Goal: Information Seeking & Learning: Learn about a topic

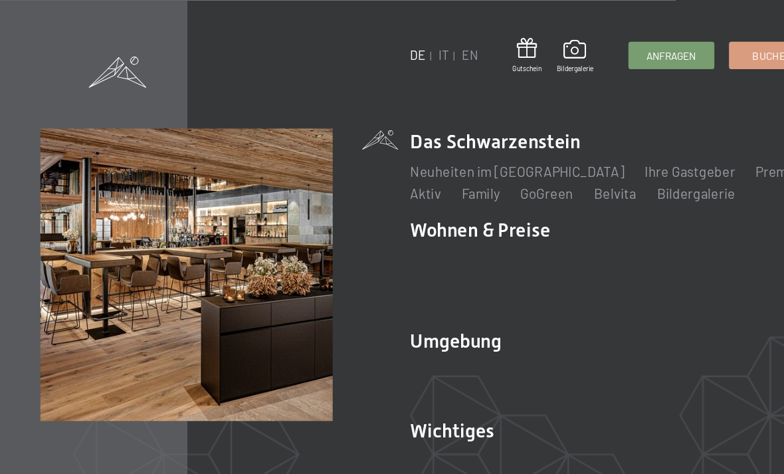
scroll to position [476, 0]
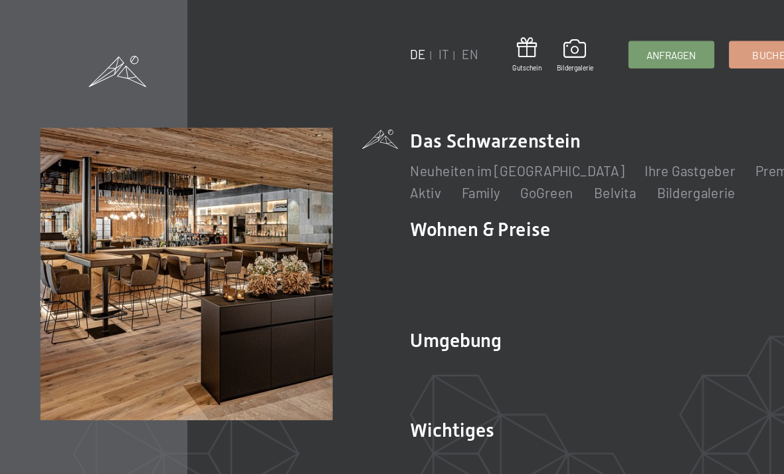
click at [456, 40] on span at bounding box center [445, 40] width 29 height 18
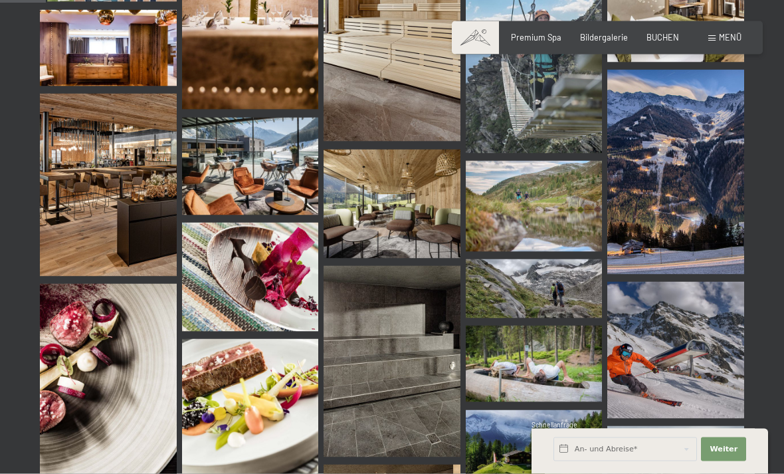
click at [429, 205] on img at bounding box center [392, 203] width 137 height 109
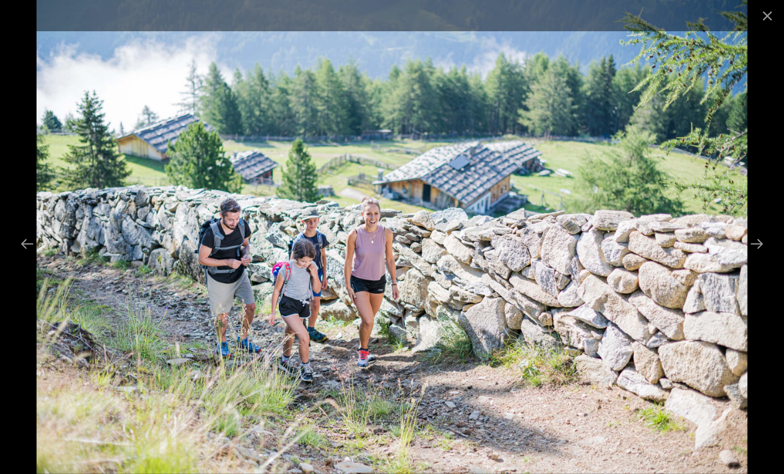
click at [766, 15] on button "Close gallery" at bounding box center [767, 15] width 33 height 31
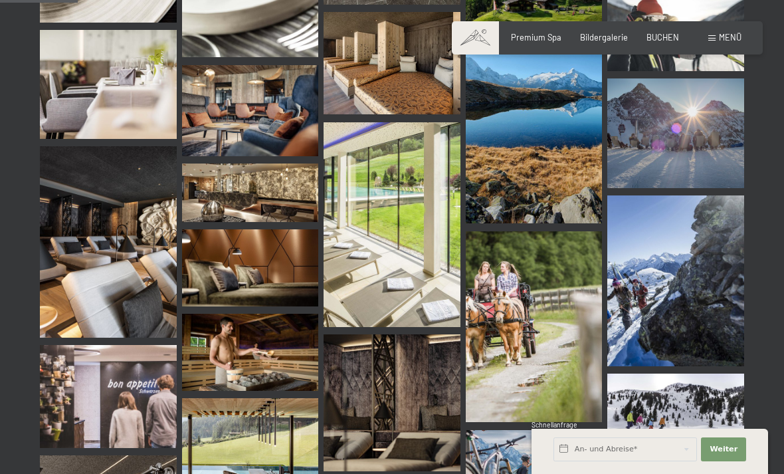
scroll to position [1101, 0]
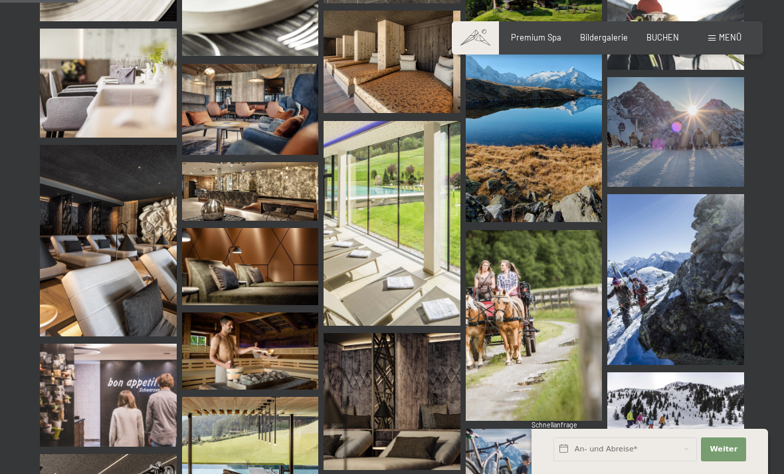
click at [233, 127] on img at bounding box center [250, 109] width 137 height 91
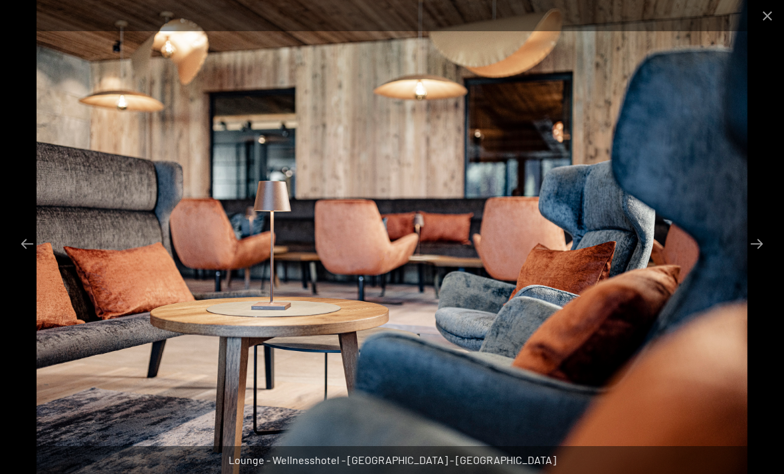
click at [770, 20] on button "Close gallery" at bounding box center [767, 15] width 33 height 31
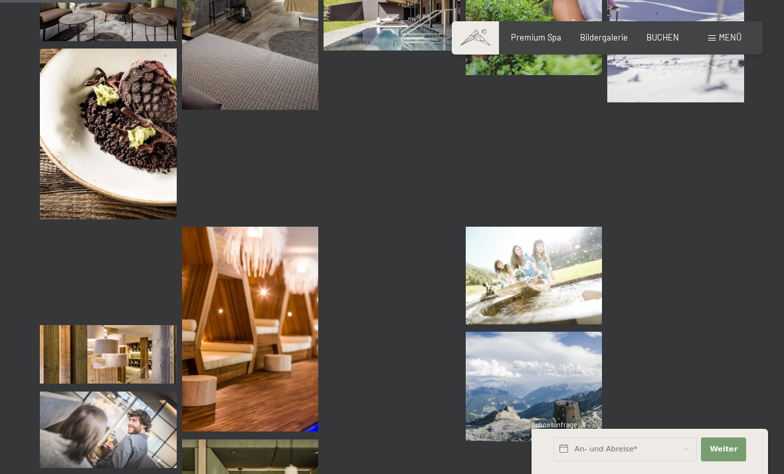
scroll to position [2088, 0]
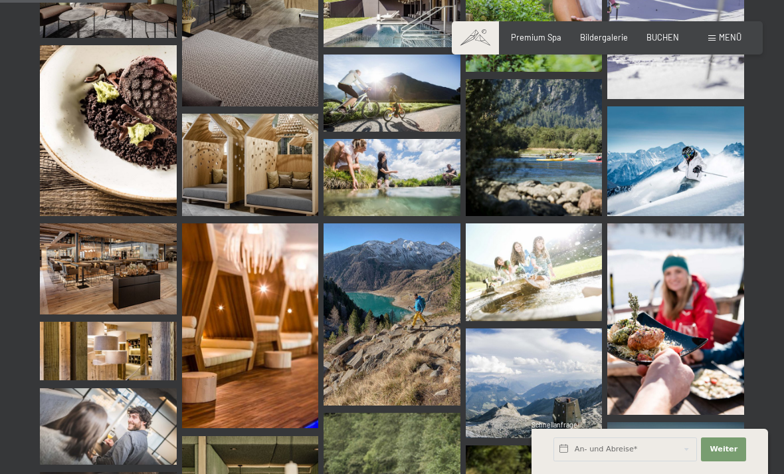
click at [64, 263] on img at bounding box center [108, 268] width 137 height 91
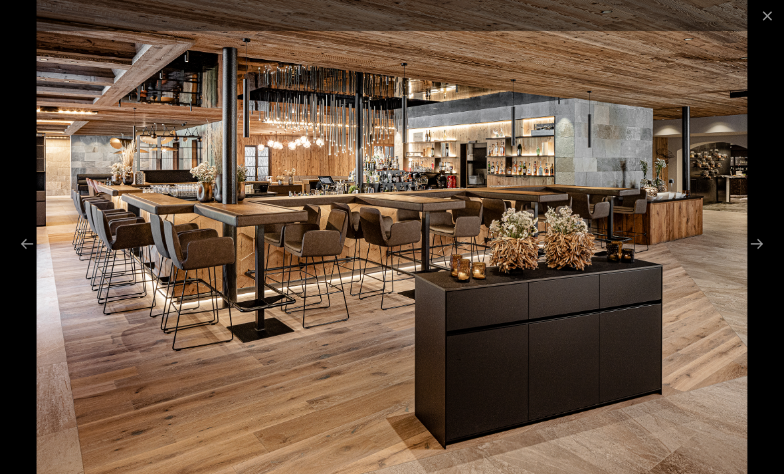
click at [762, 9] on button "Close gallery" at bounding box center [767, 15] width 33 height 31
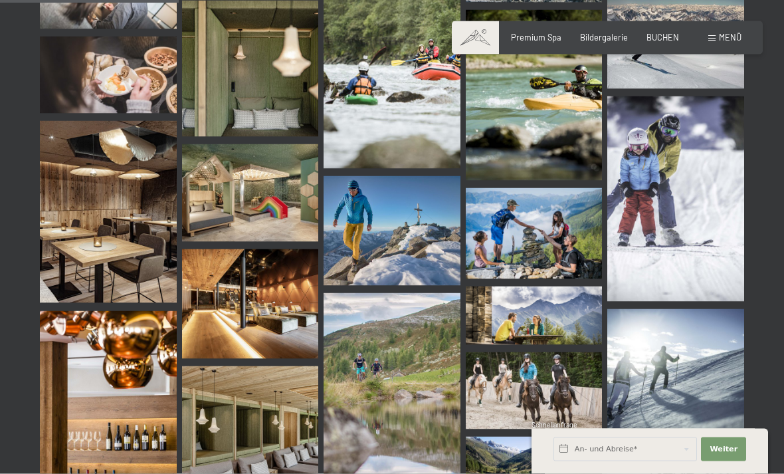
scroll to position [2523, 0]
click at [68, 251] on img at bounding box center [108, 211] width 137 height 182
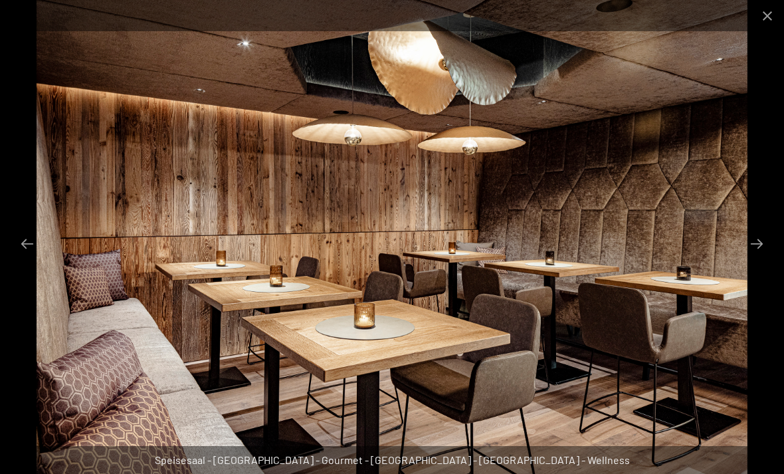
click at [763, 13] on button "Close gallery" at bounding box center [767, 15] width 33 height 31
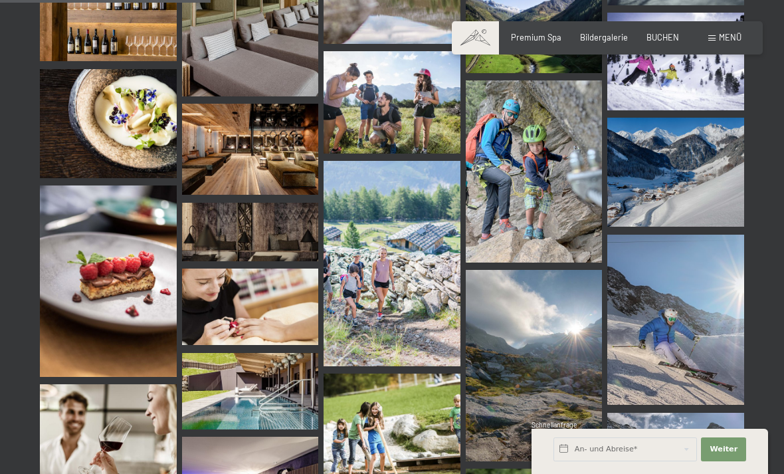
scroll to position [2972, 0]
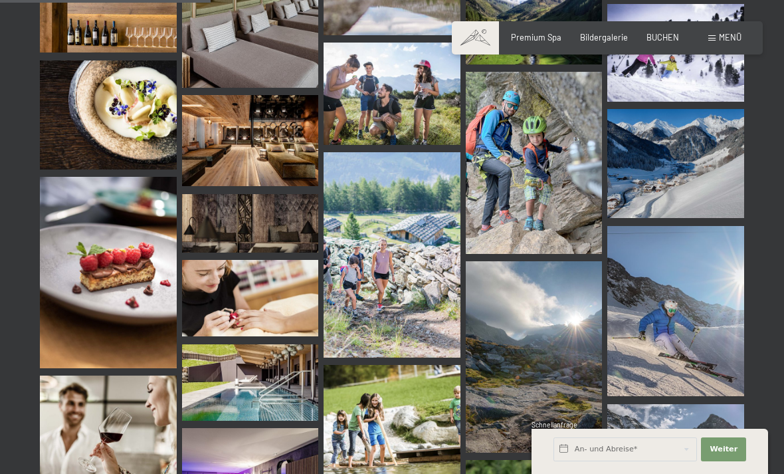
click at [286, 218] on img at bounding box center [250, 223] width 137 height 58
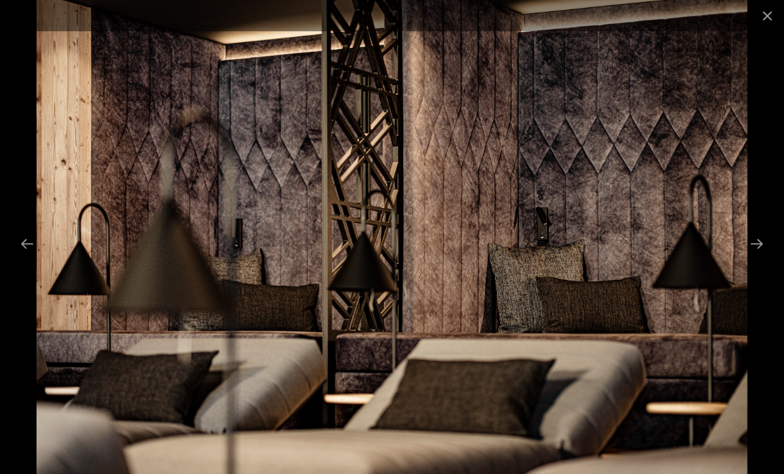
click at [757, 17] on button "Close gallery" at bounding box center [767, 15] width 33 height 31
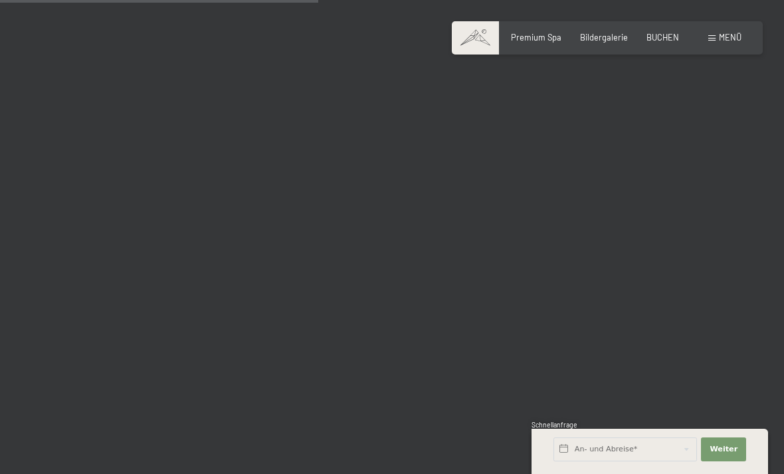
scroll to position [4519, 0]
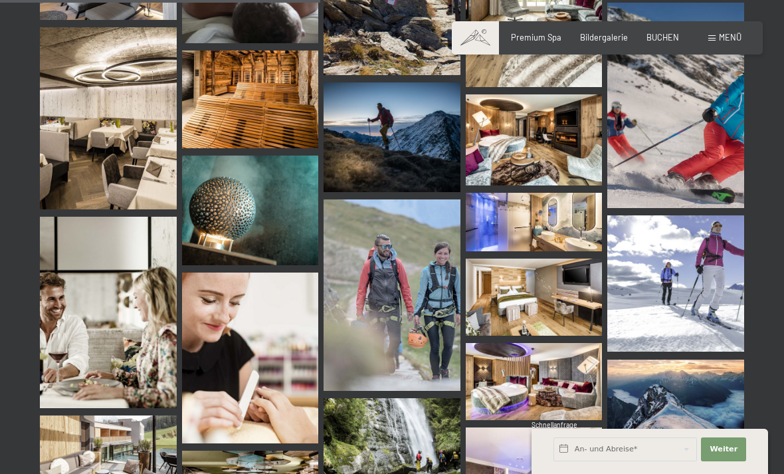
click at [86, 177] on img at bounding box center [108, 118] width 137 height 182
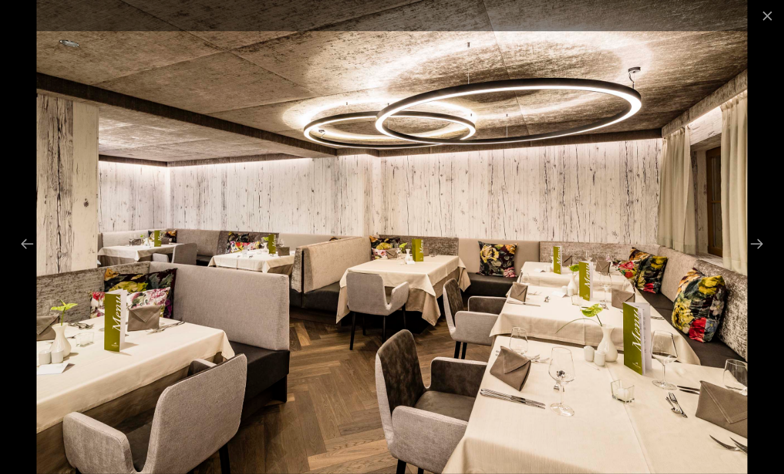
click at [779, 26] on button "Close gallery" at bounding box center [767, 15] width 33 height 31
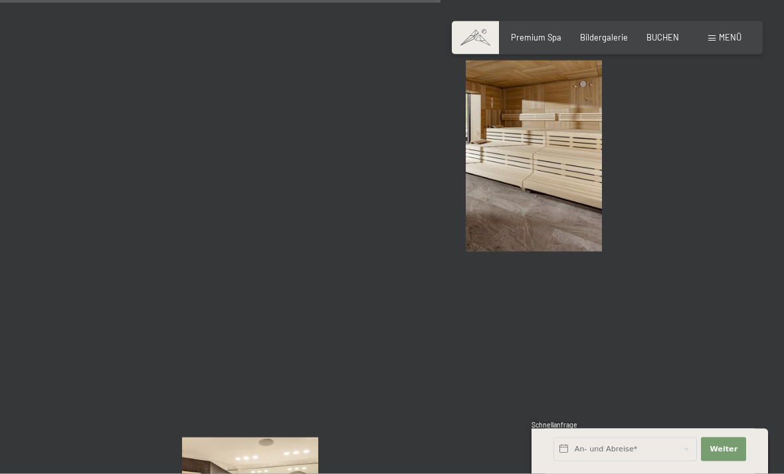
scroll to position [6217, 0]
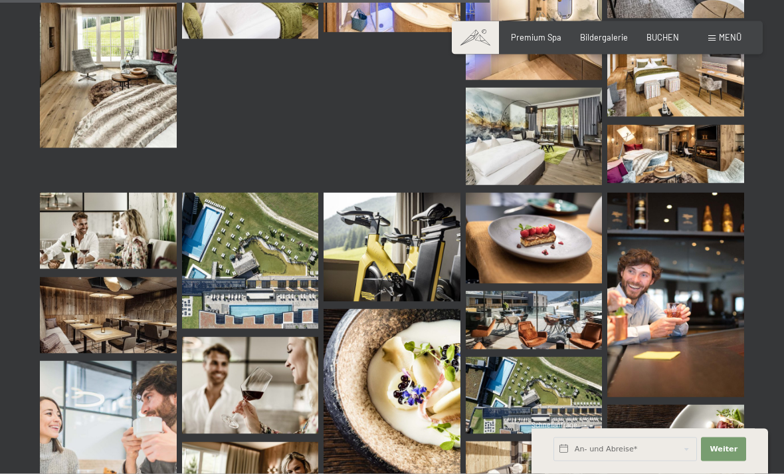
click at [69, 300] on img at bounding box center [108, 315] width 137 height 77
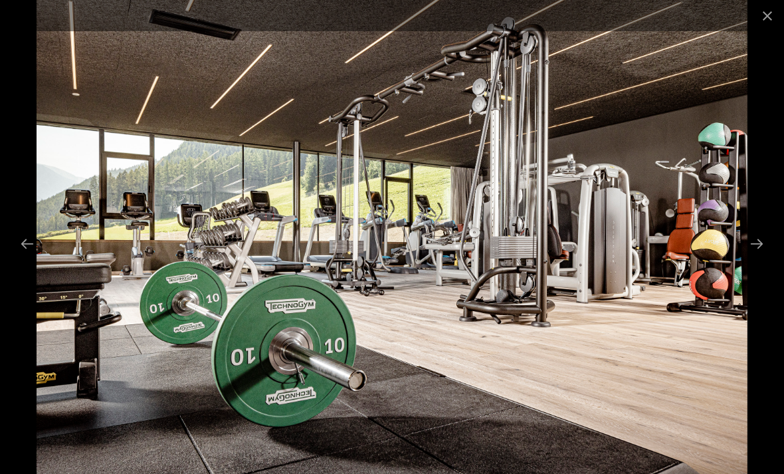
click at [758, 10] on button "Close gallery" at bounding box center [767, 15] width 33 height 31
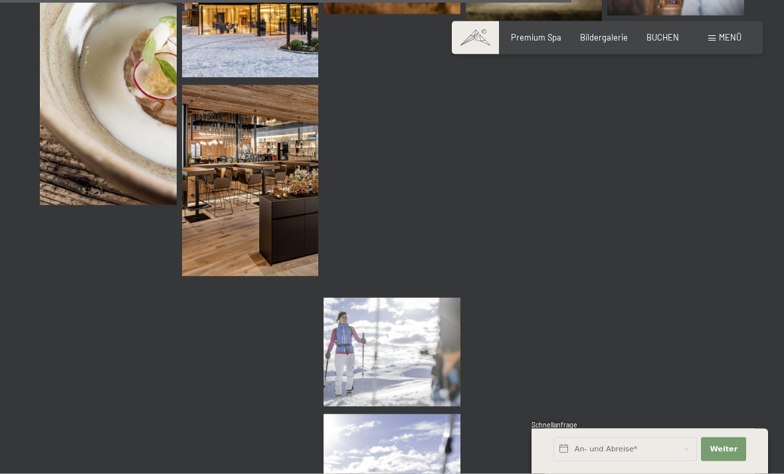
scroll to position [8091, 0]
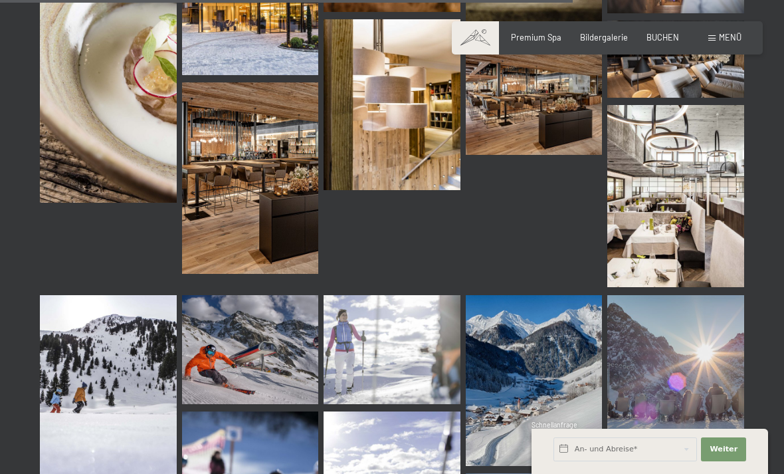
click at [722, 239] on img at bounding box center [675, 196] width 137 height 182
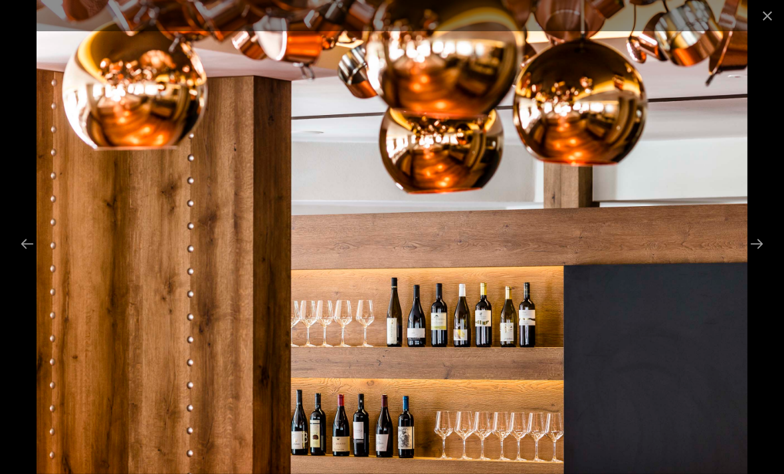
click at [754, 13] on button "Close gallery" at bounding box center [767, 15] width 33 height 31
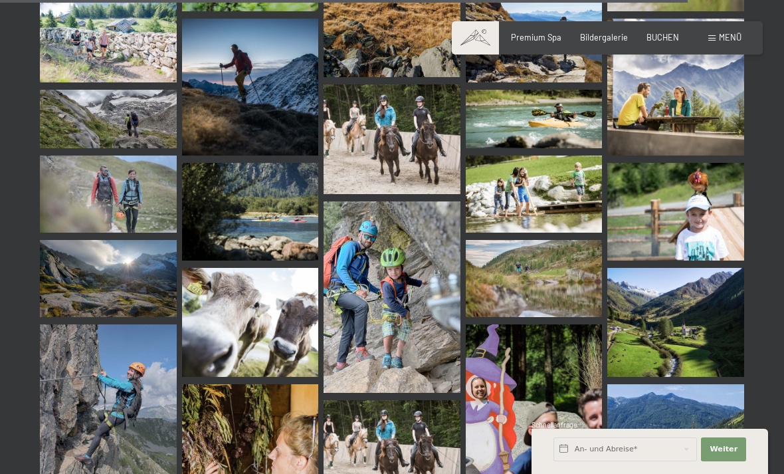
scroll to position [9757, 0]
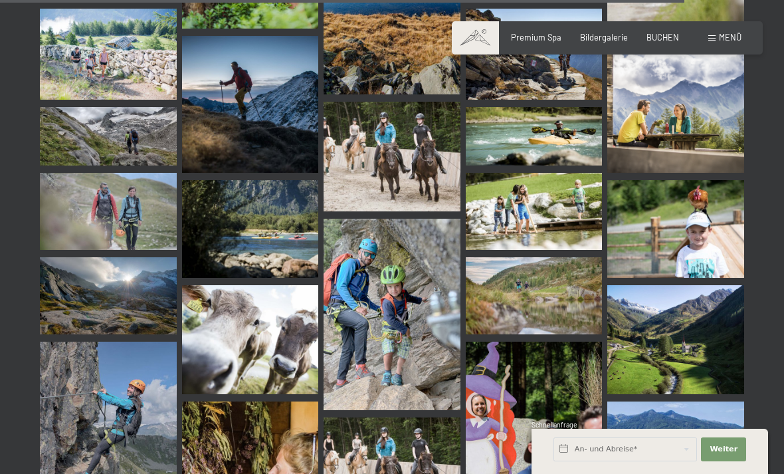
click at [547, 33] on span "Premium Spa" at bounding box center [536, 37] width 50 height 11
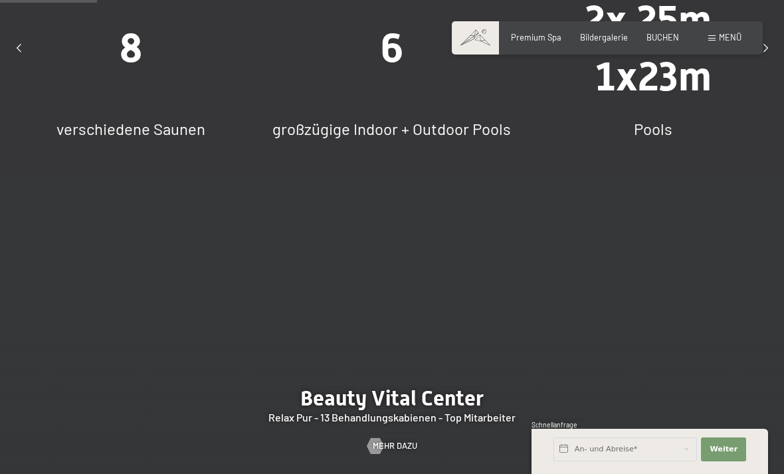
scroll to position [925, 0]
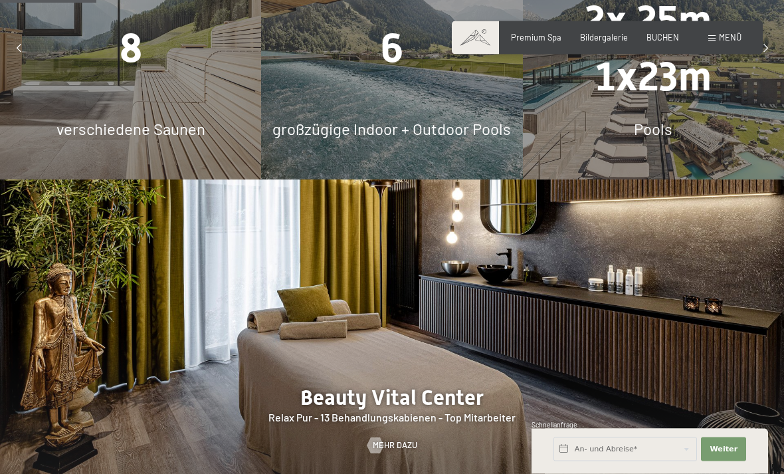
click at [69, 139] on div "8 verschiedene Saunen" at bounding box center [130, 48] width 261 height 261
click at [67, 141] on div "8 verschiedene Saunen" at bounding box center [130, 48] width 261 height 261
click at [77, 139] on span "verschiedene Saunen" at bounding box center [130, 129] width 149 height 19
click at [75, 139] on span "verschiedene Saunen" at bounding box center [130, 129] width 149 height 19
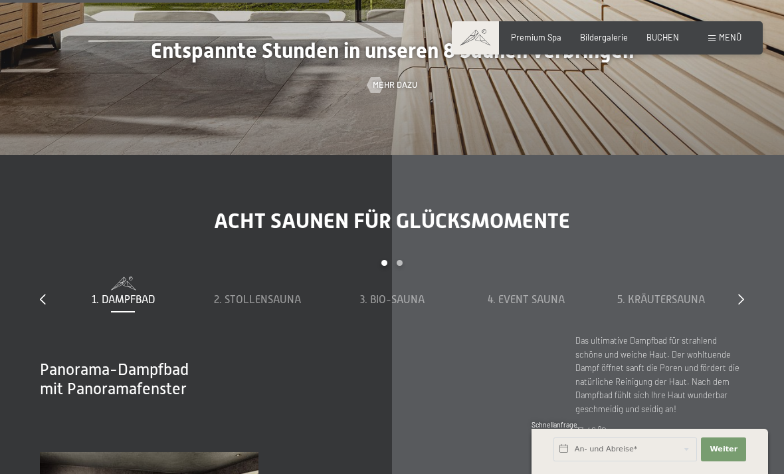
scroll to position [3116, 0]
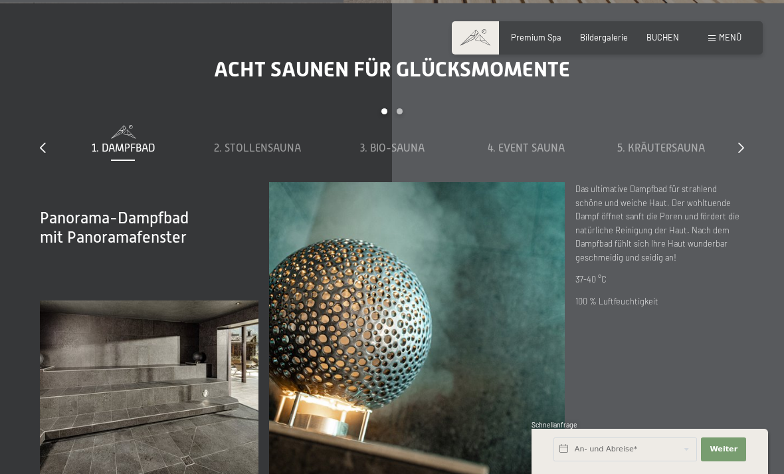
scroll to position [3281, 0]
click at [743, 152] on icon at bounding box center [741, 147] width 6 height 11
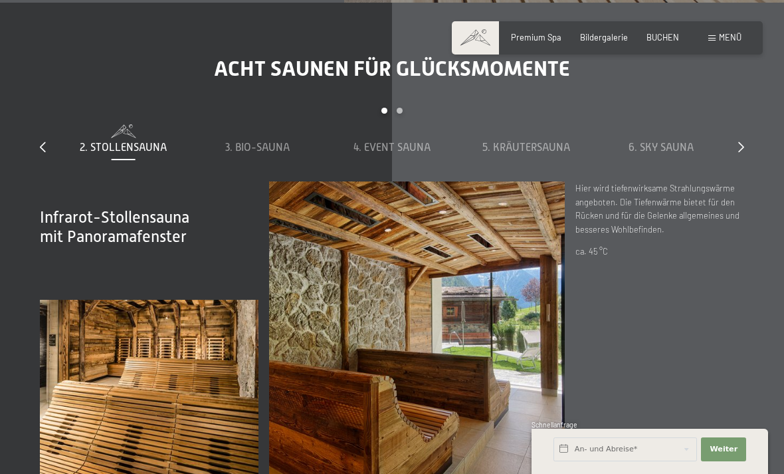
click at [740, 152] on icon at bounding box center [741, 147] width 6 height 11
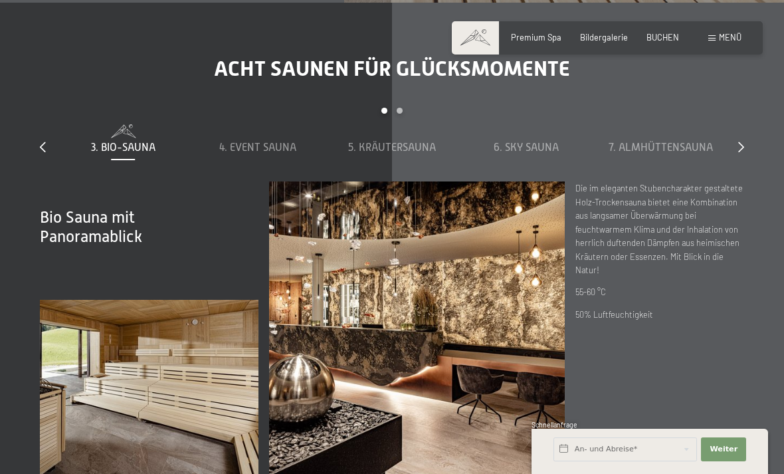
click at [742, 152] on icon at bounding box center [741, 147] width 6 height 11
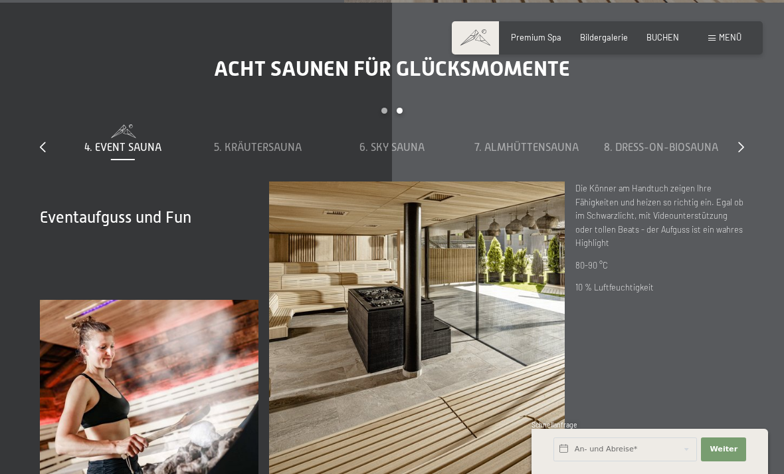
click at [741, 152] on icon at bounding box center [741, 147] width 6 height 11
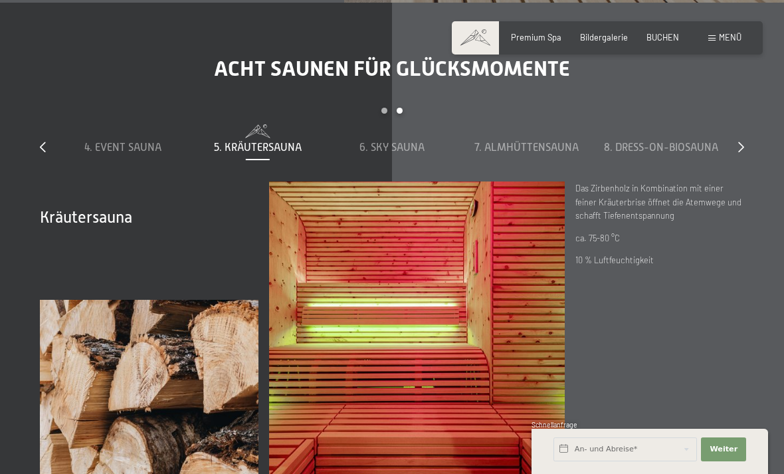
click at [742, 152] on icon at bounding box center [741, 147] width 6 height 11
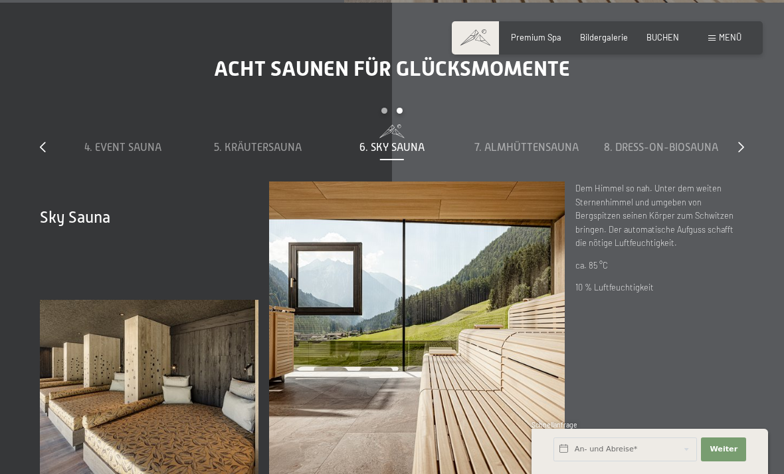
click at [741, 152] on icon at bounding box center [741, 147] width 6 height 11
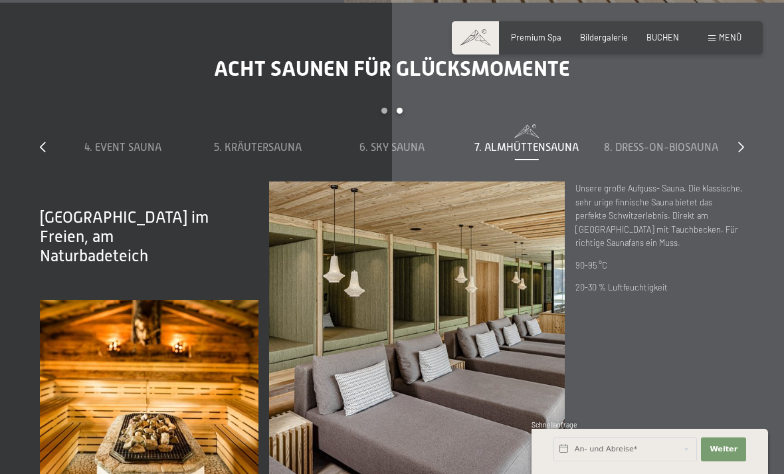
click at [742, 152] on icon at bounding box center [741, 147] width 6 height 11
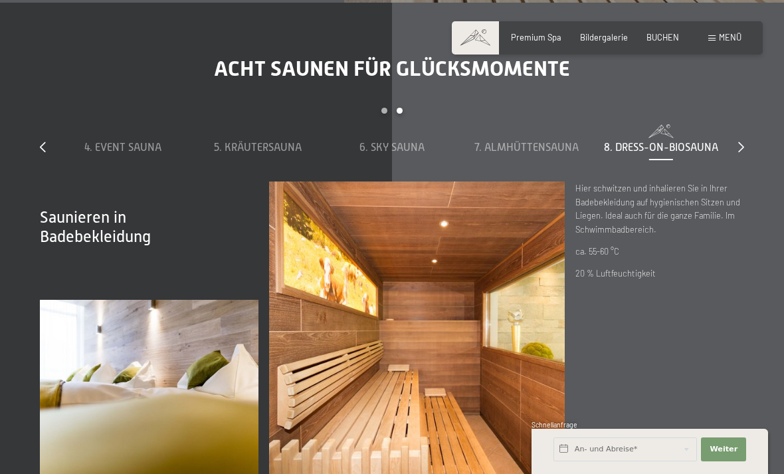
click at [747, 209] on div "Acht Saunen für Glücksmomente slide 4 to 8 of 8 1. Dampfbad 2. Stollensauna 3. …" at bounding box center [392, 267] width 784 height 422
click at [748, 209] on div "Acht Saunen für Glücksmomente slide 4 to 8 of 8 1. Dampfbad 2. Stollensauna 3. …" at bounding box center [392, 267] width 784 height 422
click at [746, 209] on div "Acht Saunen für Glücksmomente slide 4 to 8 of 8 1. Dampfbad 2. Stollensauna 3. …" at bounding box center [392, 267] width 784 height 422
click at [738, 152] on icon at bounding box center [741, 147] width 6 height 11
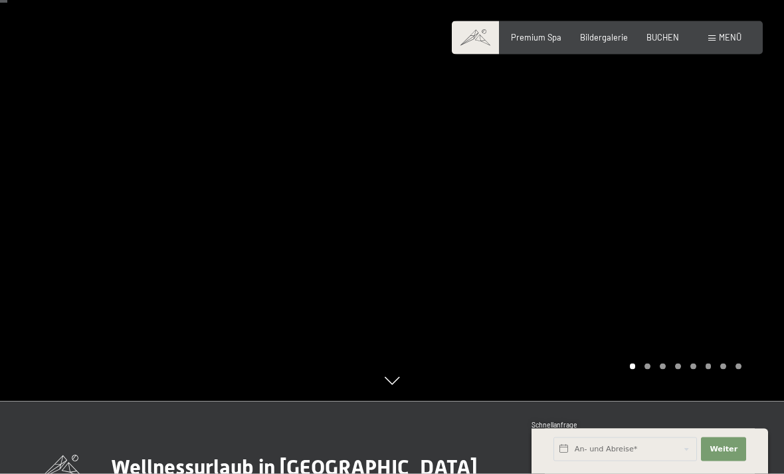
scroll to position [0, 0]
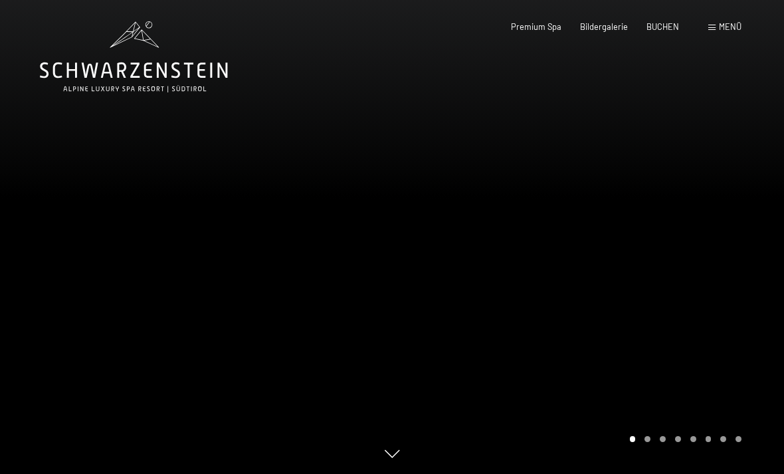
click at [607, 28] on span "Bildergalerie" at bounding box center [604, 26] width 48 height 11
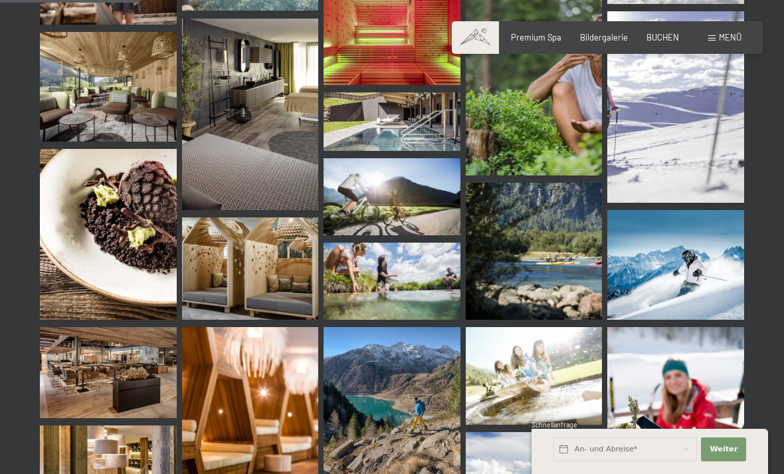
scroll to position [1986, 0]
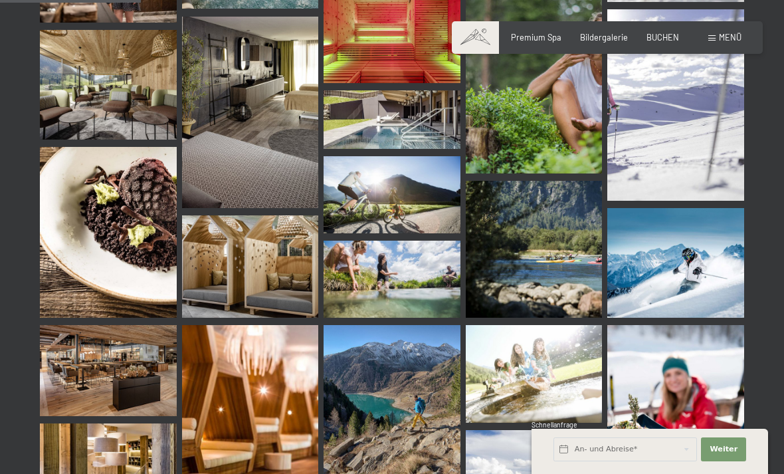
click at [68, 126] on img at bounding box center [108, 84] width 137 height 109
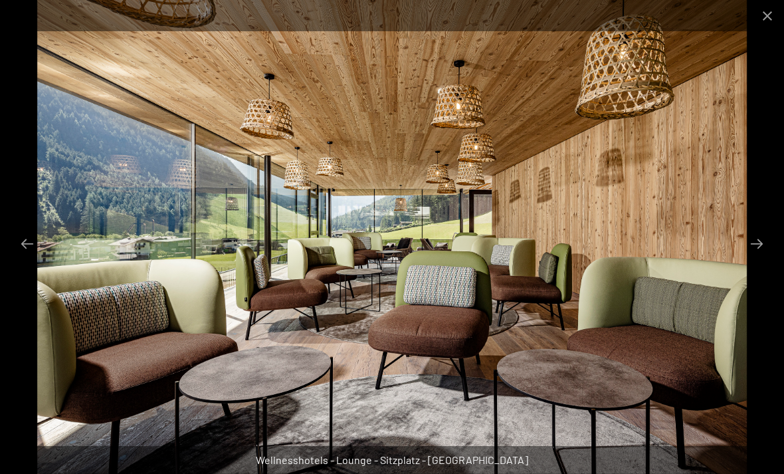
click at [769, 13] on button "Close gallery" at bounding box center [767, 15] width 33 height 31
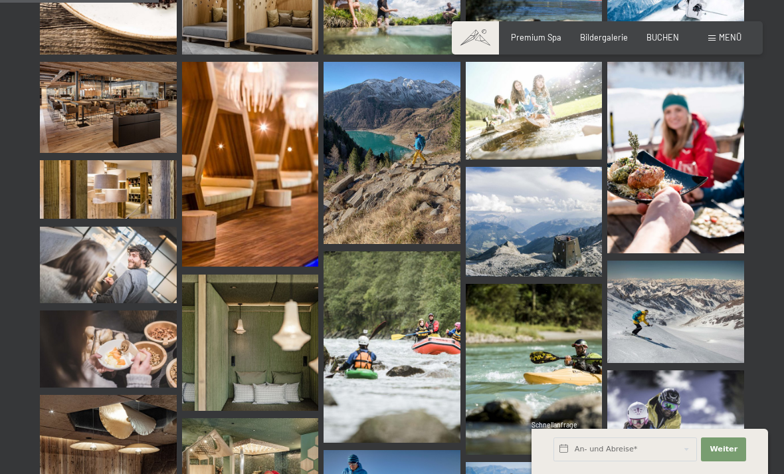
scroll to position [2248, 0]
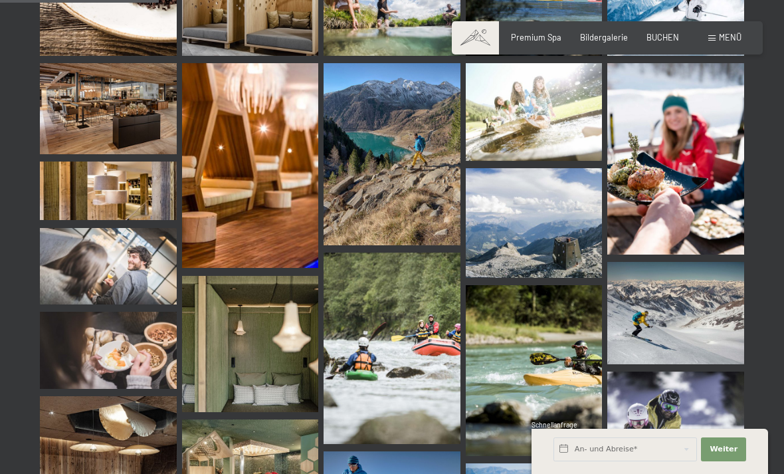
click at [72, 116] on img at bounding box center [108, 108] width 137 height 91
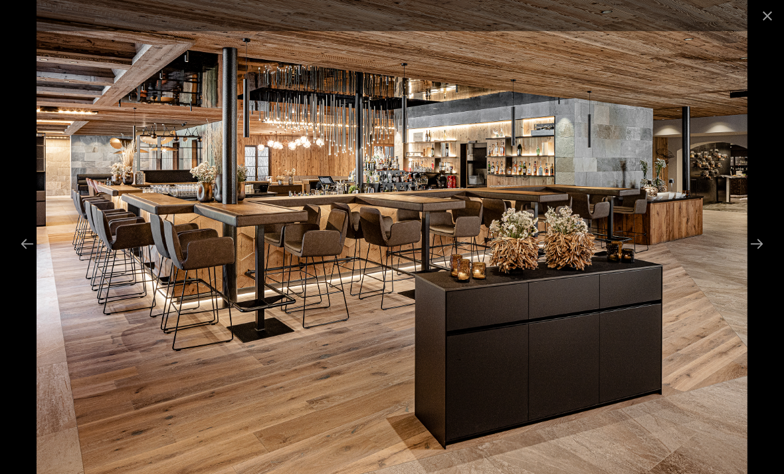
click at [761, 17] on button "Close gallery" at bounding box center [767, 15] width 33 height 31
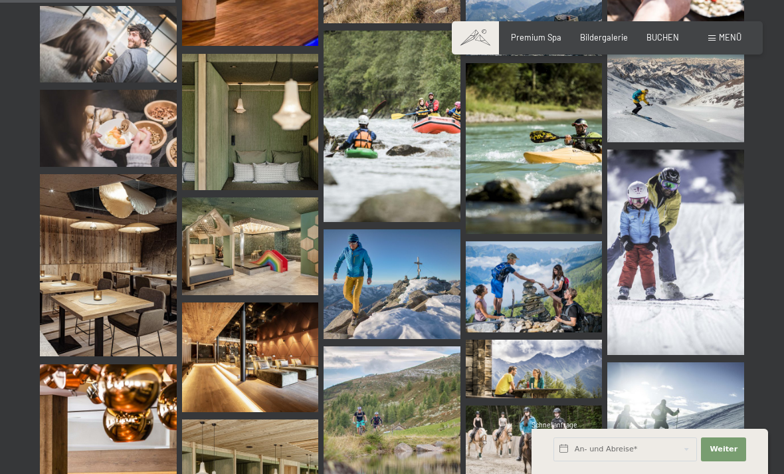
scroll to position [2478, 0]
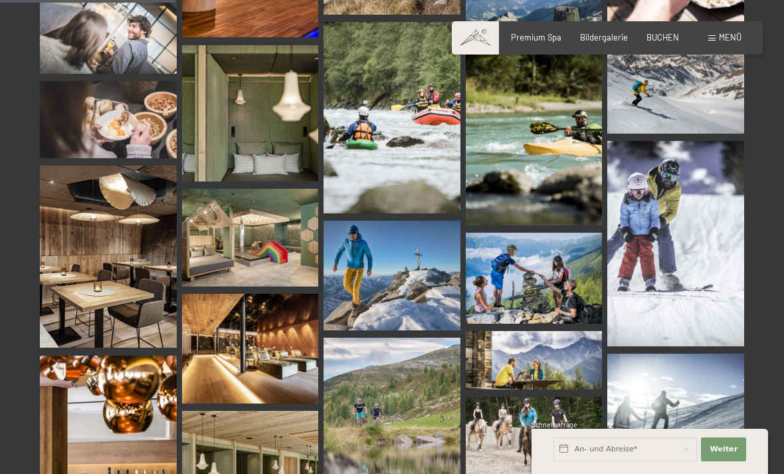
click at [90, 253] on img at bounding box center [108, 256] width 137 height 182
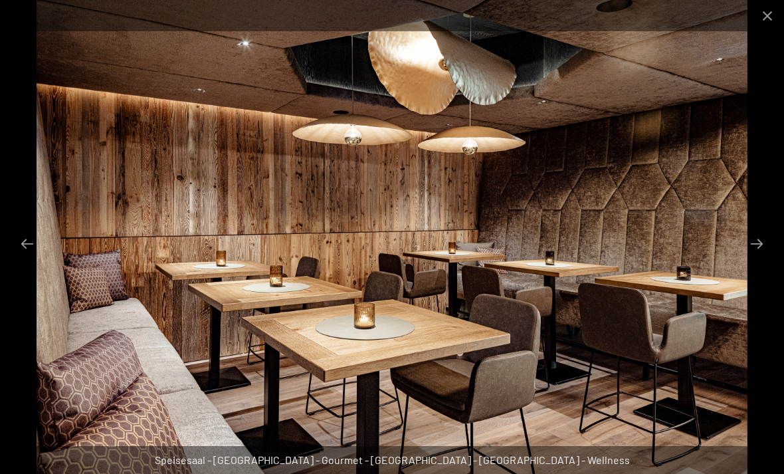
click at [762, 16] on button "Close gallery" at bounding box center [767, 15] width 33 height 31
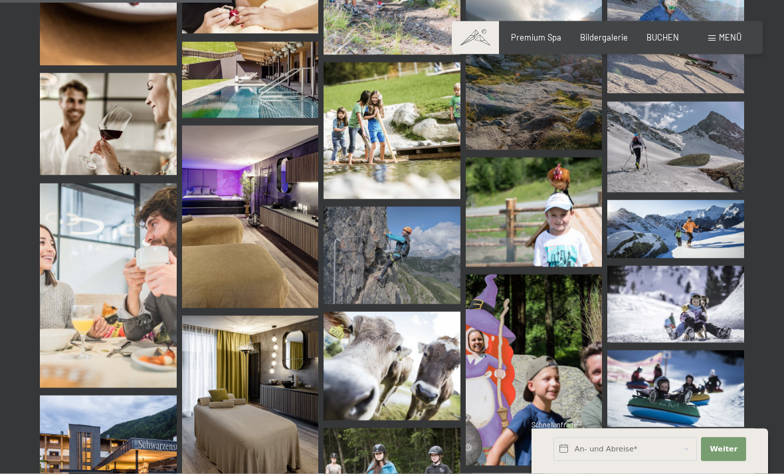
click at [81, 243] on img at bounding box center [108, 285] width 137 height 205
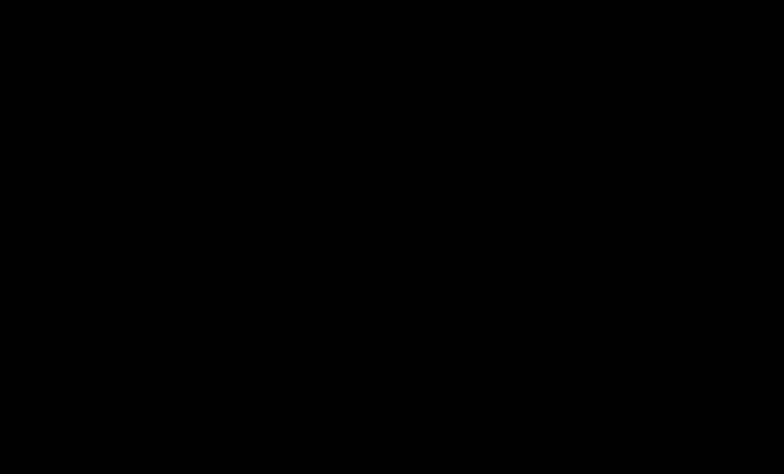
scroll to position [3275, 0]
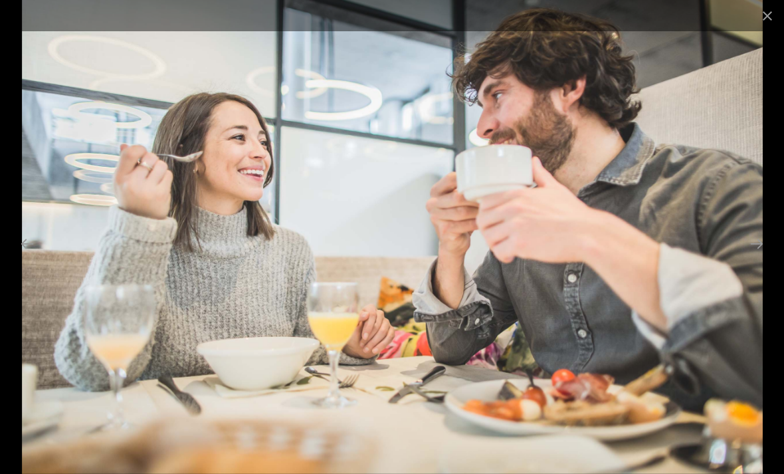
click at [777, 15] on button "Close gallery" at bounding box center [767, 15] width 33 height 31
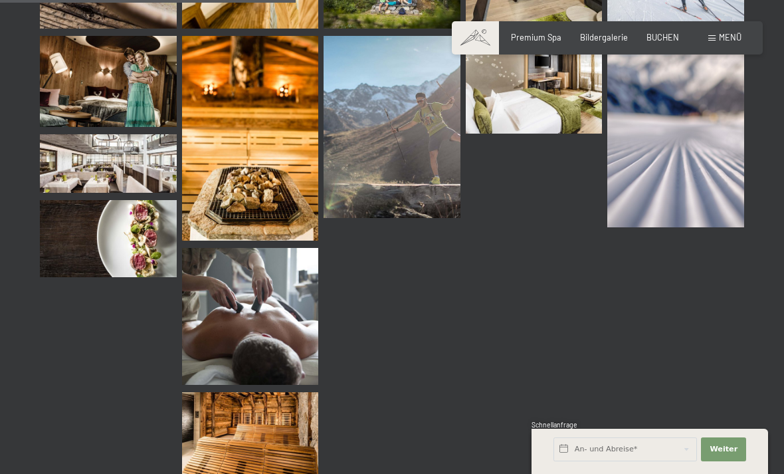
scroll to position [4177, 0]
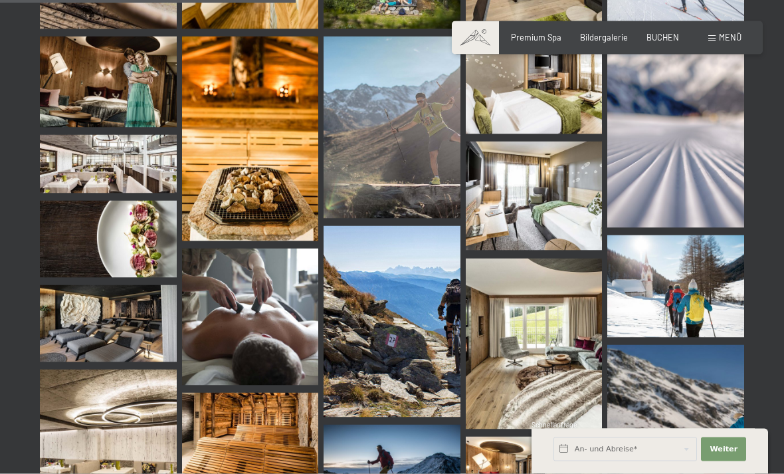
click at [60, 168] on img at bounding box center [108, 164] width 137 height 58
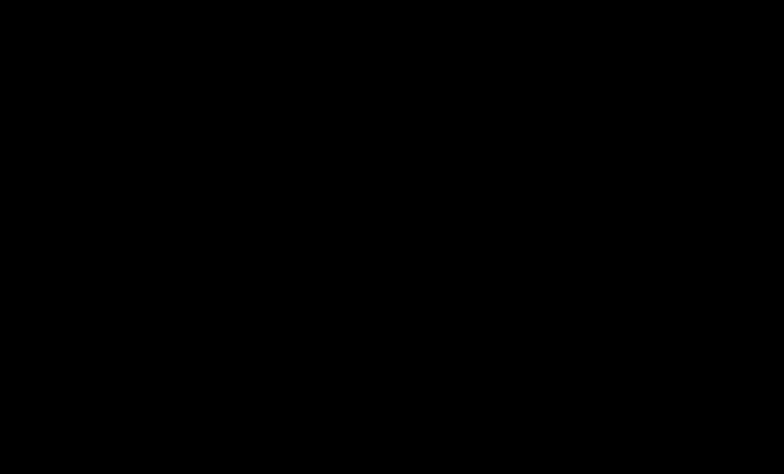
scroll to position [4178, 0]
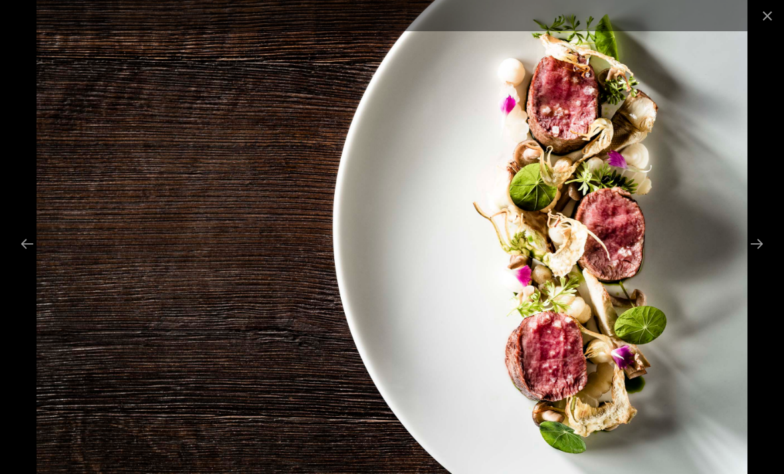
click at [755, 9] on button "Close gallery" at bounding box center [767, 15] width 33 height 31
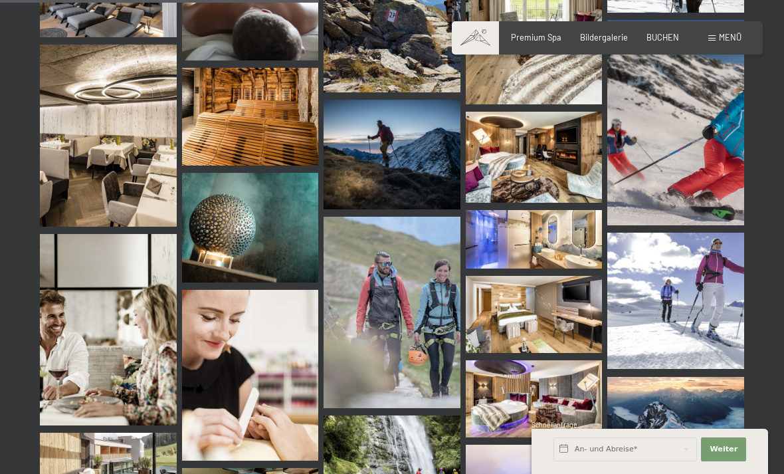
scroll to position [4505, 0]
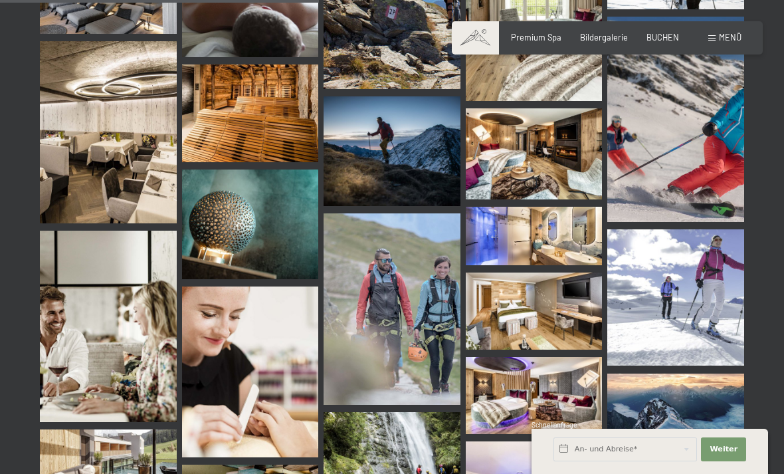
click at [78, 189] on img at bounding box center [108, 132] width 137 height 182
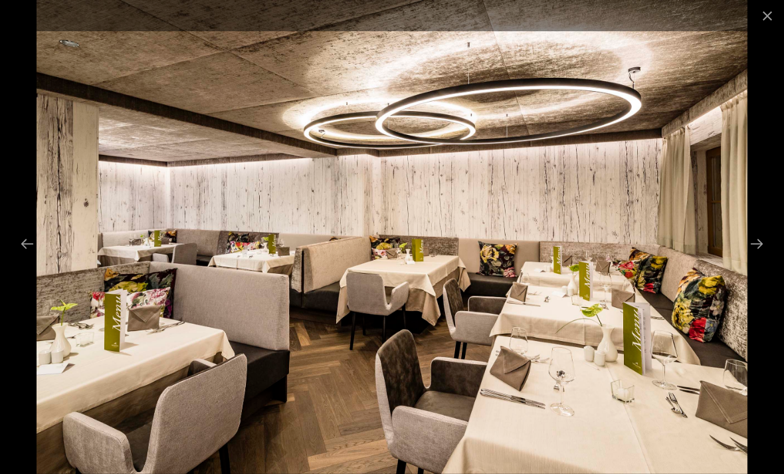
click at [767, 20] on button "Close gallery" at bounding box center [767, 15] width 33 height 31
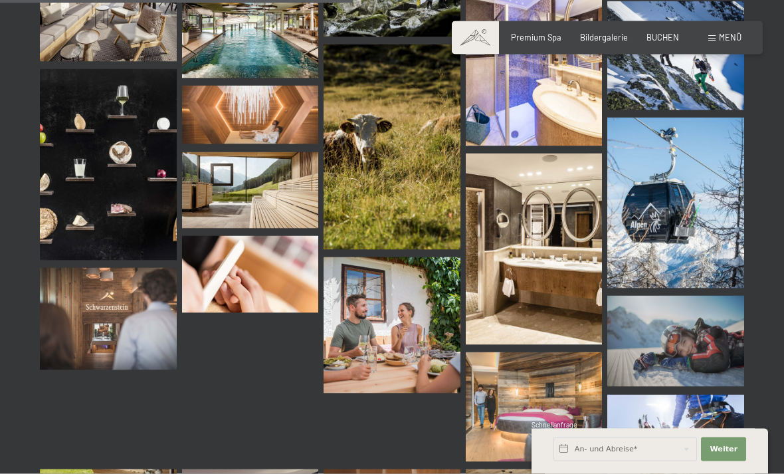
scroll to position [4989, 0]
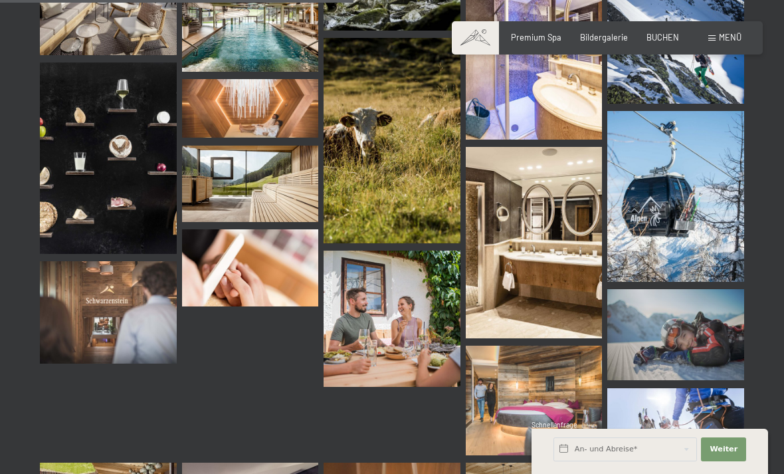
click at [720, 235] on img at bounding box center [675, 196] width 137 height 171
